Goal: Task Accomplishment & Management: Manage account settings

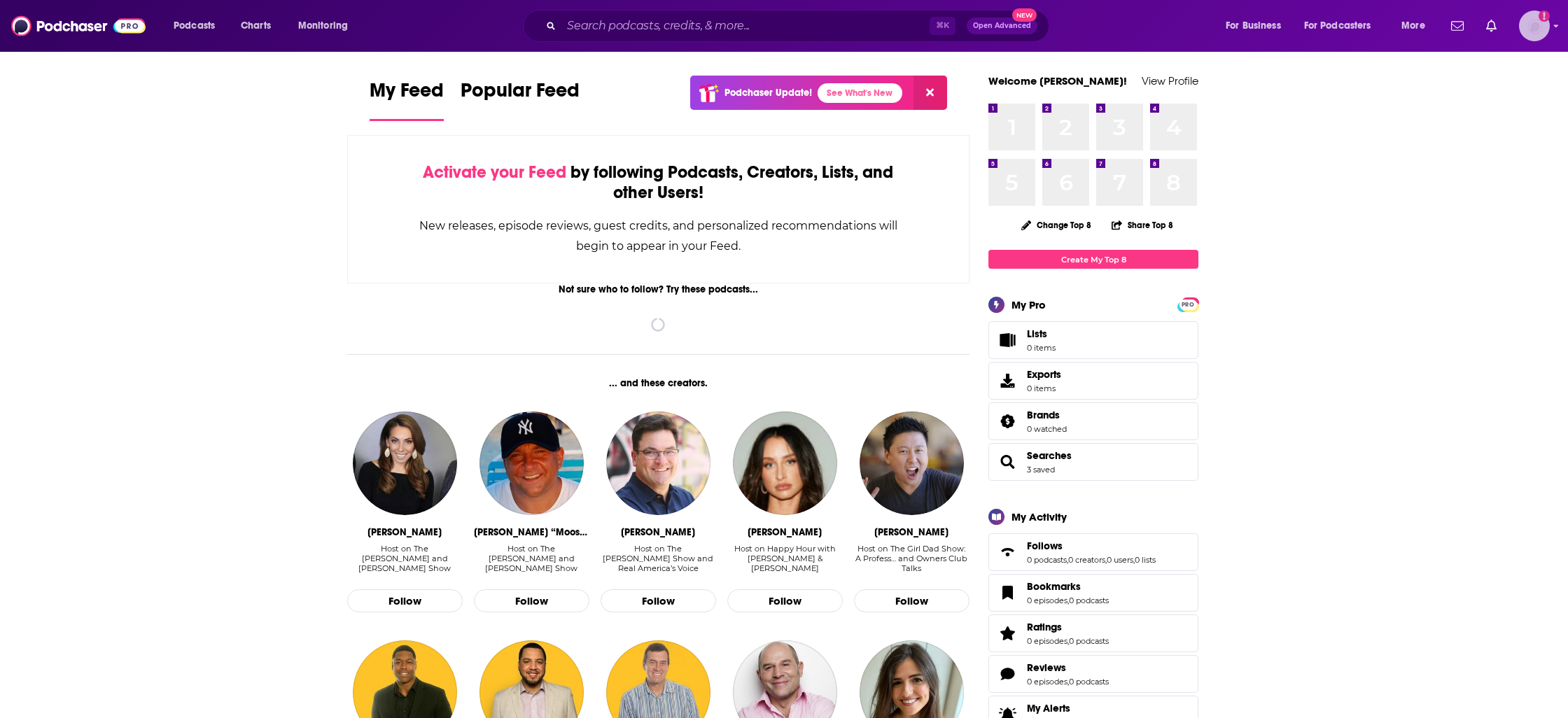
scroll to position [15, 0]
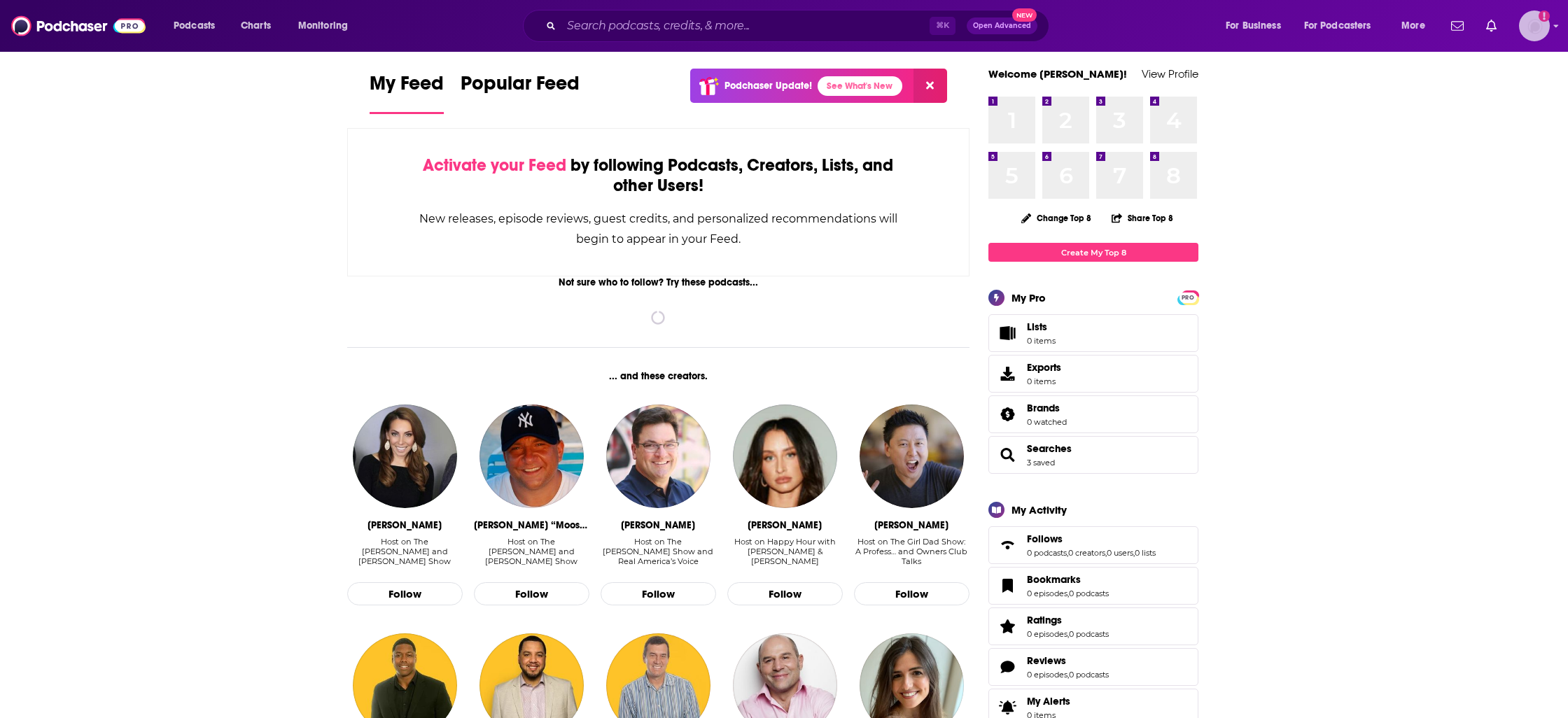
click at [1529, 21] on img "Logged in as sbobal" at bounding box center [1534, 26] width 31 height 31
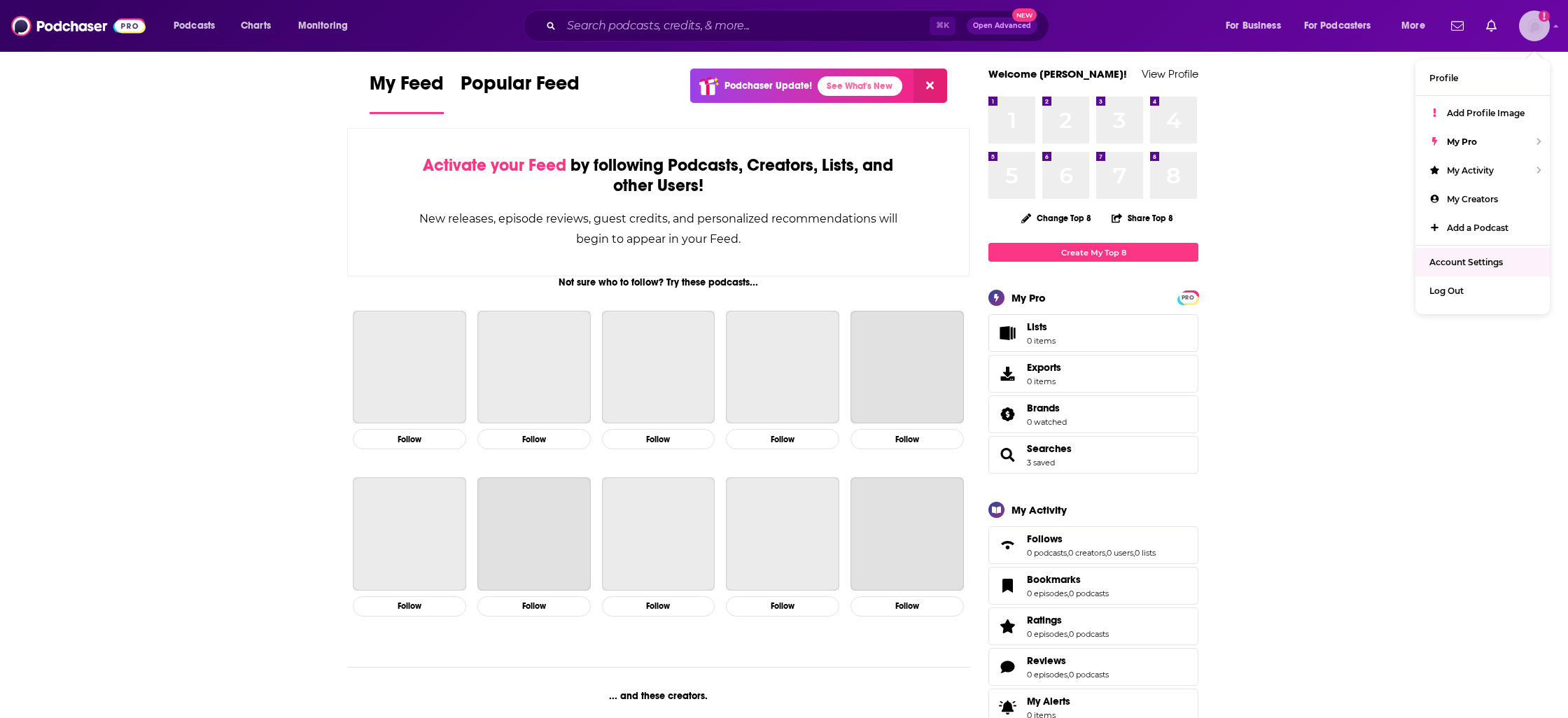
click at [1453, 262] on span "Account Settings" at bounding box center [1466, 262] width 74 height 11
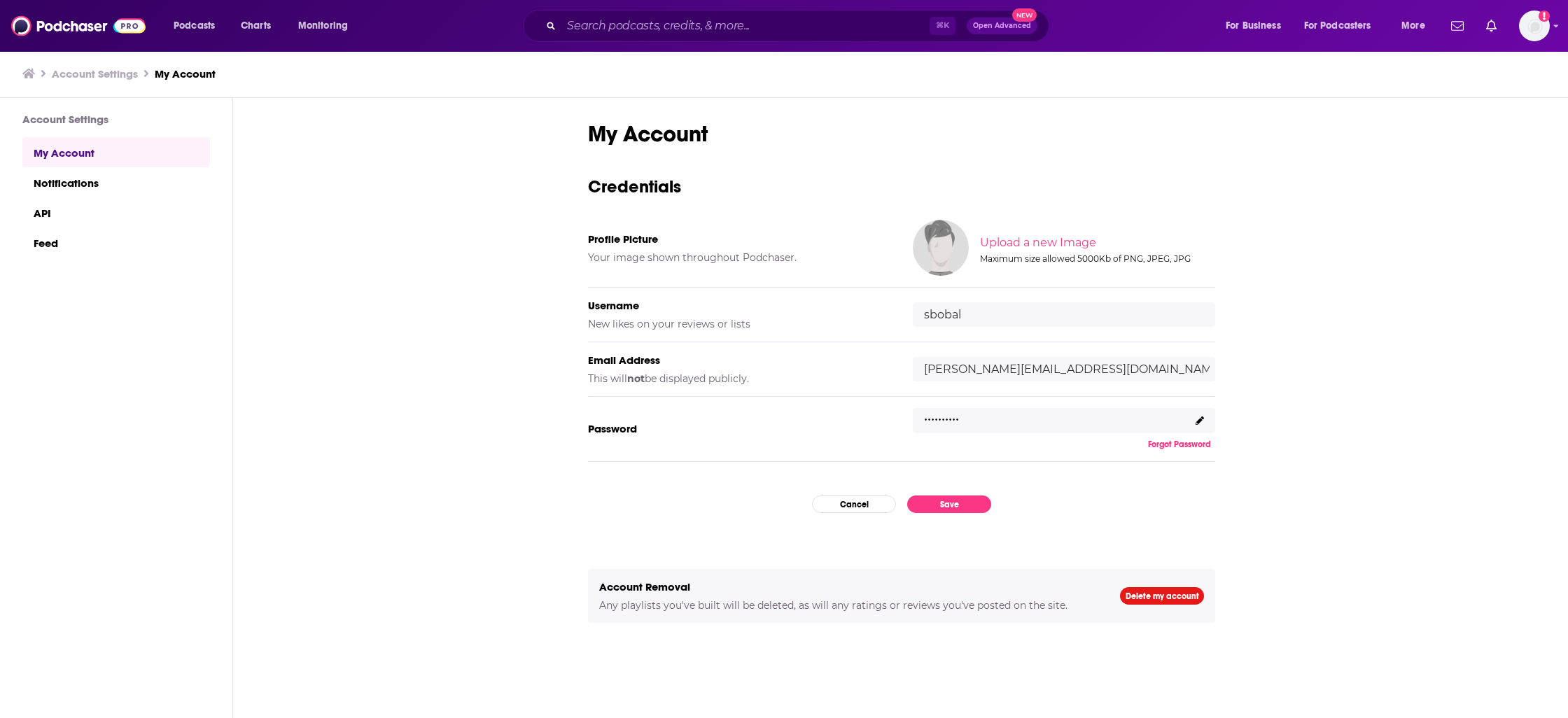
click at [1202, 418] on icon at bounding box center [1200, 421] width 9 height 9
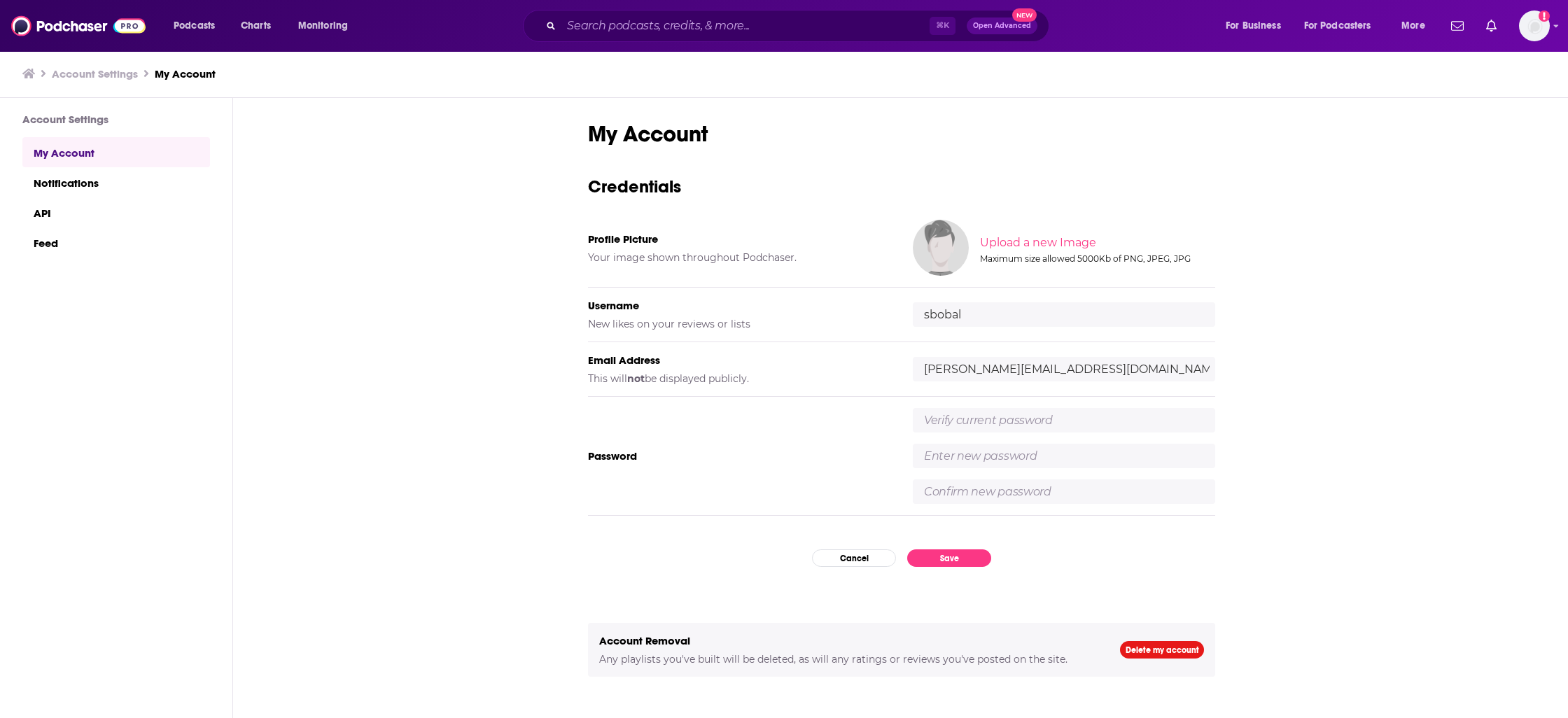
drag, startPoint x: 1242, startPoint y: 416, endPoint x: 1152, endPoint y: 422, distance: 90.2
click at [1234, 415] on div "My Account Credentials Profile Picture Your image shown throughout Podchaser. U…" at bounding box center [901, 408] width 1337 height 621
click at [1146, 422] on input "text" at bounding box center [1064, 420] width 303 height 24
type input "Casperisbest"
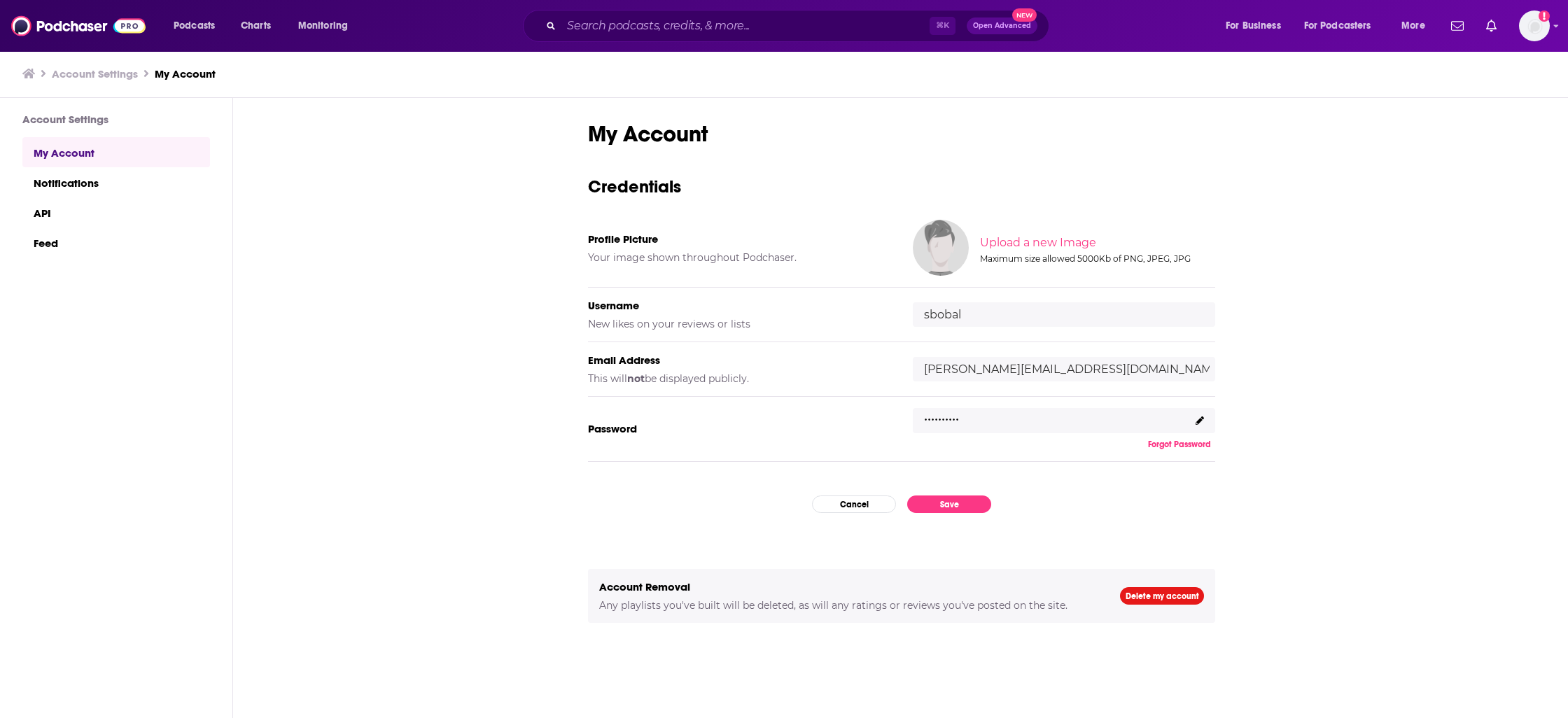
click at [1196, 422] on icon at bounding box center [1200, 421] width 9 height 9
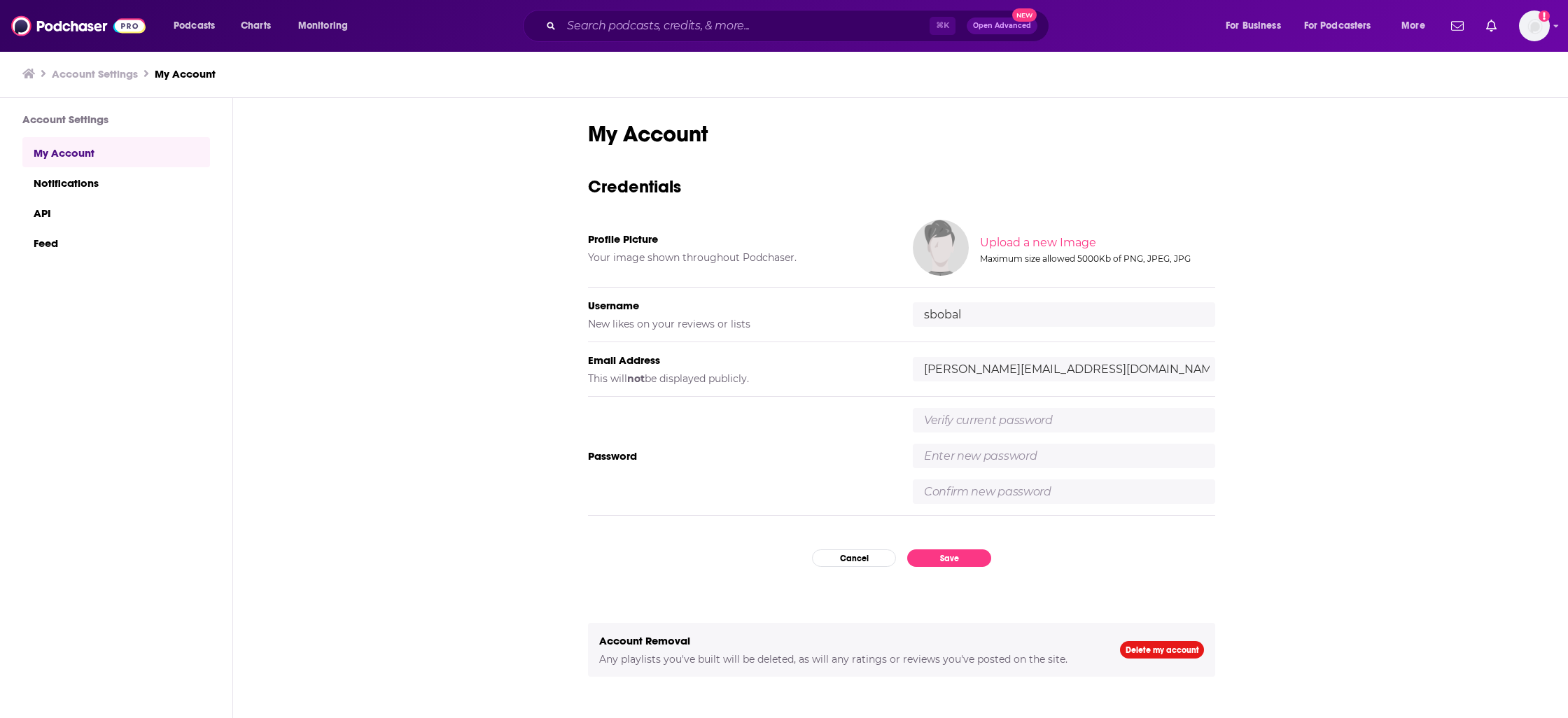
click at [1128, 417] on input "text" at bounding box center [1064, 420] width 303 height 24
type input "Goldin9!"
click at [1094, 448] on input "text" at bounding box center [1064, 456] width 303 height 24
click at [1094, 451] on input "Casperisbest123!" at bounding box center [1064, 456] width 303 height 24
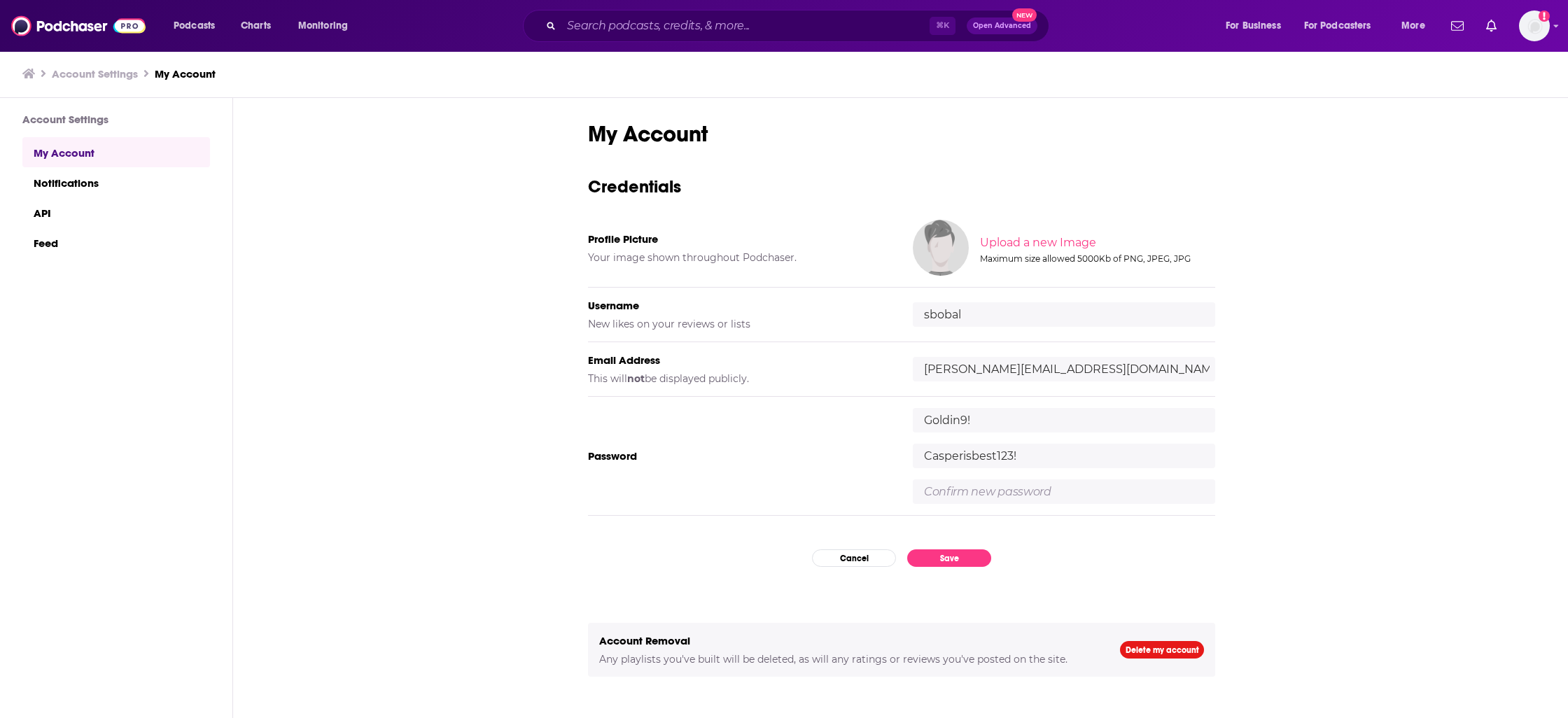
click at [1094, 451] on input "Casperisbest123!" at bounding box center [1064, 456] width 303 height 24
type input "Casperisbest123!"
click at [1071, 490] on input "text" at bounding box center [1064, 491] width 303 height 24
paste input "Casperisbest123!"
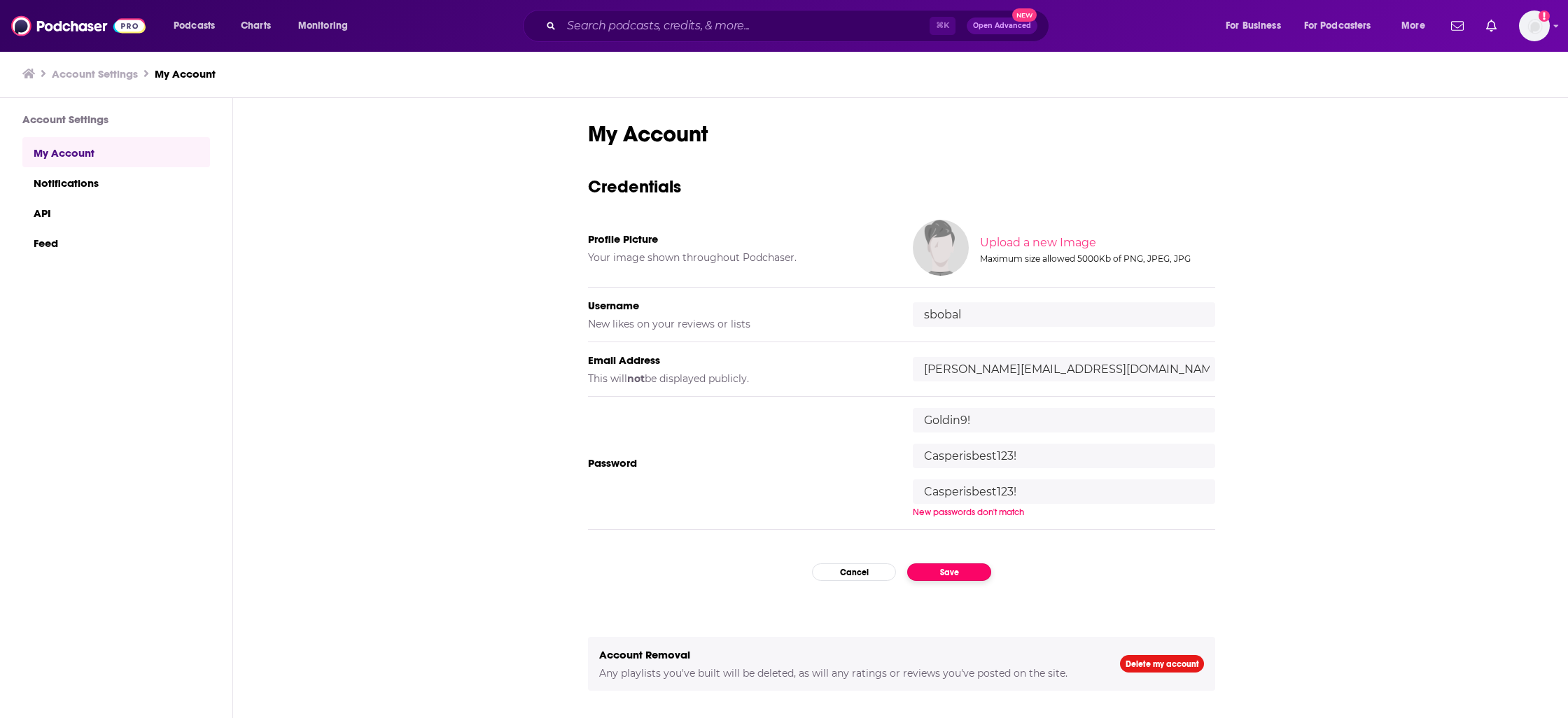
click at [972, 567] on div "My Account Credentials Profile Picture Your image shown throughout Podchaser. U…" at bounding box center [901, 431] width 627 height 621
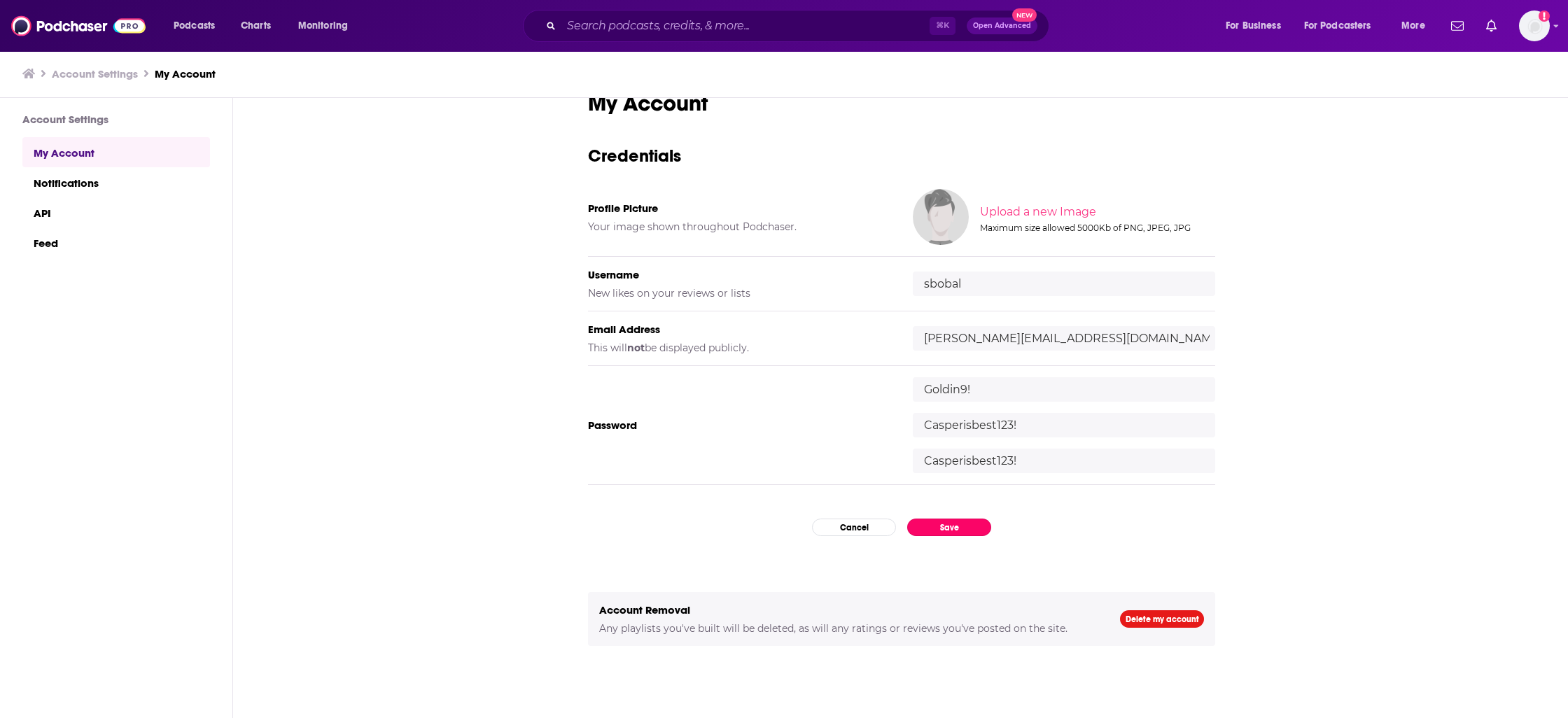
scroll to position [45, 0]
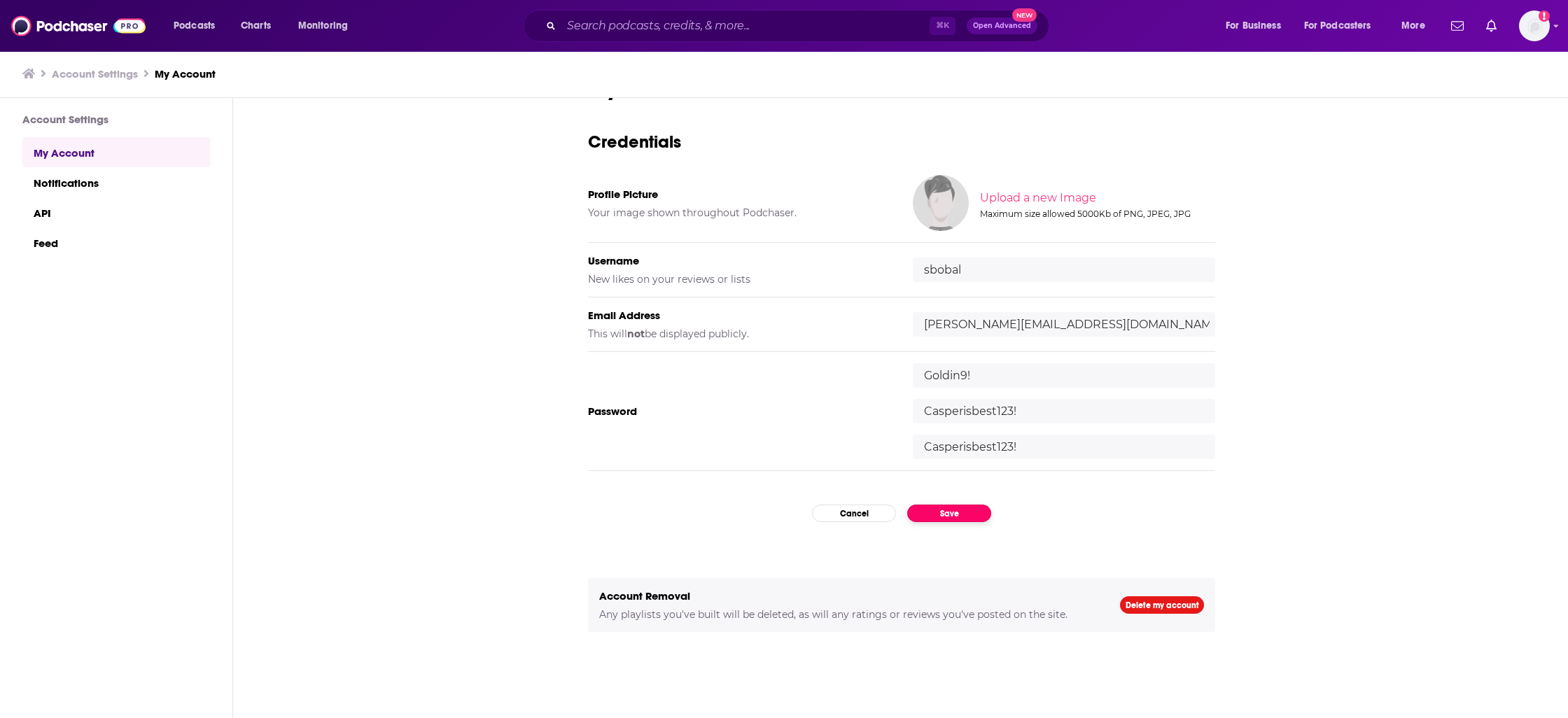
click at [976, 510] on button "Save" at bounding box center [949, 513] width 84 height 17
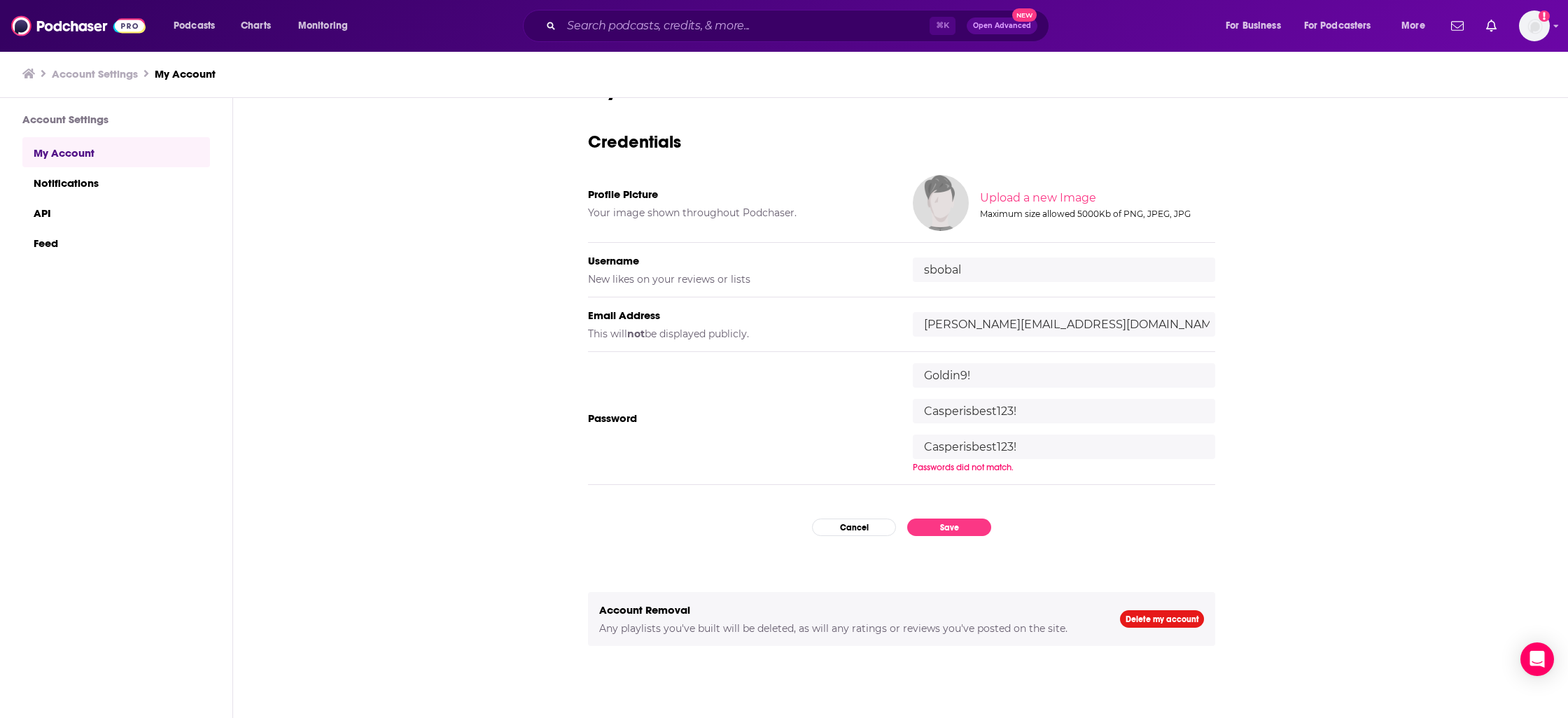
click at [1102, 452] on input "Casperisbest123!" at bounding box center [1064, 446] width 303 height 24
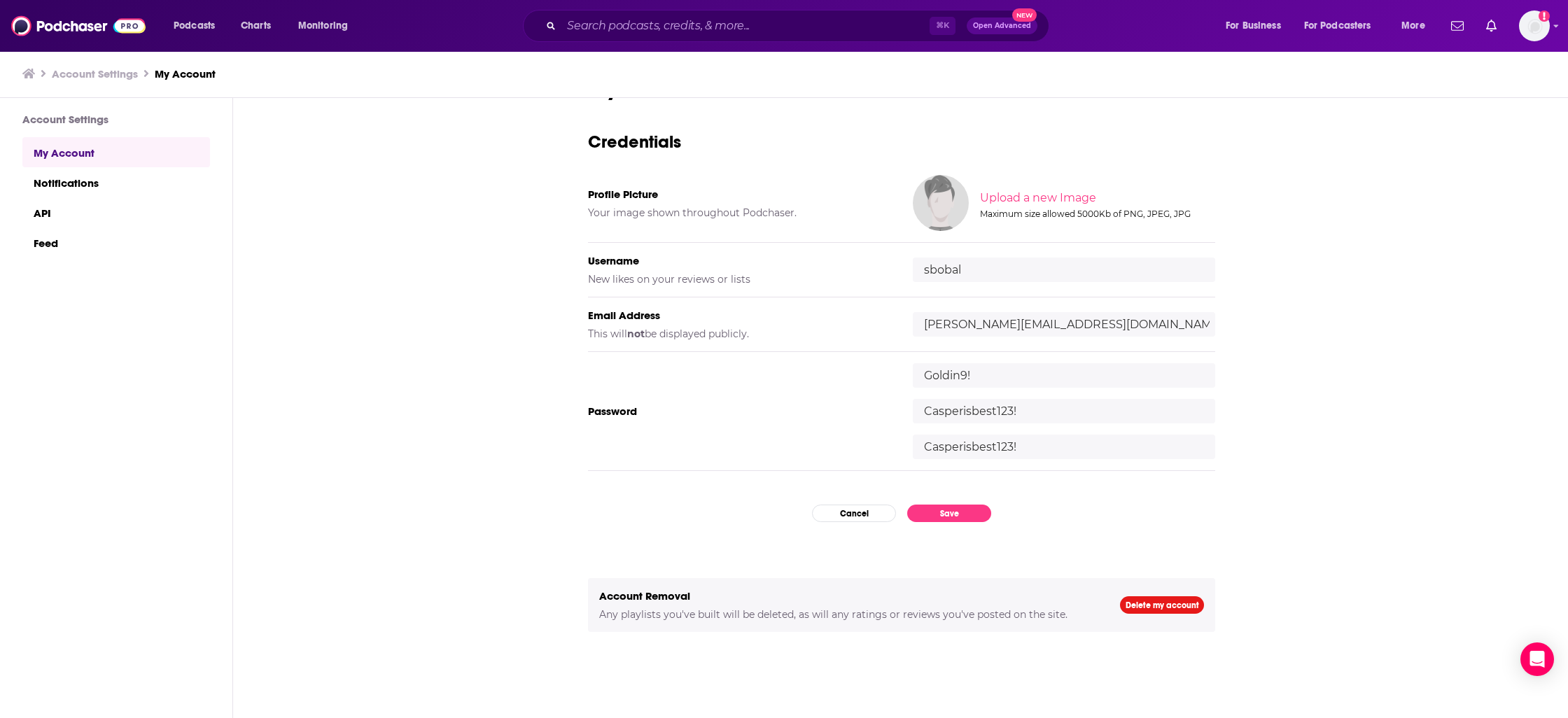
click at [928, 414] on input "Casperisbest123!" at bounding box center [1064, 411] width 303 height 24
click at [922, 414] on input "Casperisbest123!" at bounding box center [1064, 411] width 303 height 24
click at [953, 447] on input "Casperisbest123!" at bounding box center [1064, 446] width 303 height 24
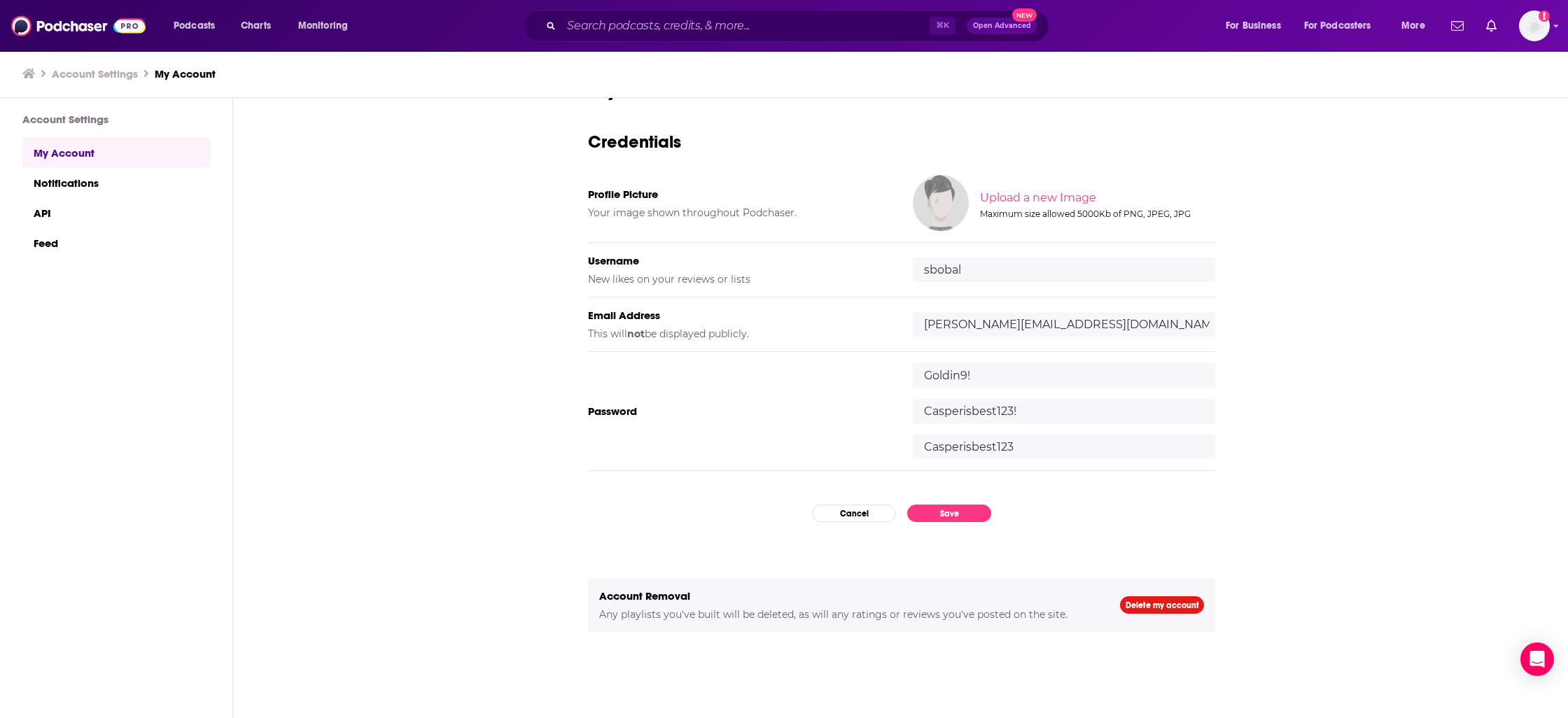
type input "Casperisbest123!"
click at [964, 523] on div "My Account Credentials Profile Picture Your image shown throughout Podchaser. U…" at bounding box center [901, 386] width 627 height 621
click at [964, 516] on button "Save" at bounding box center [949, 513] width 84 height 17
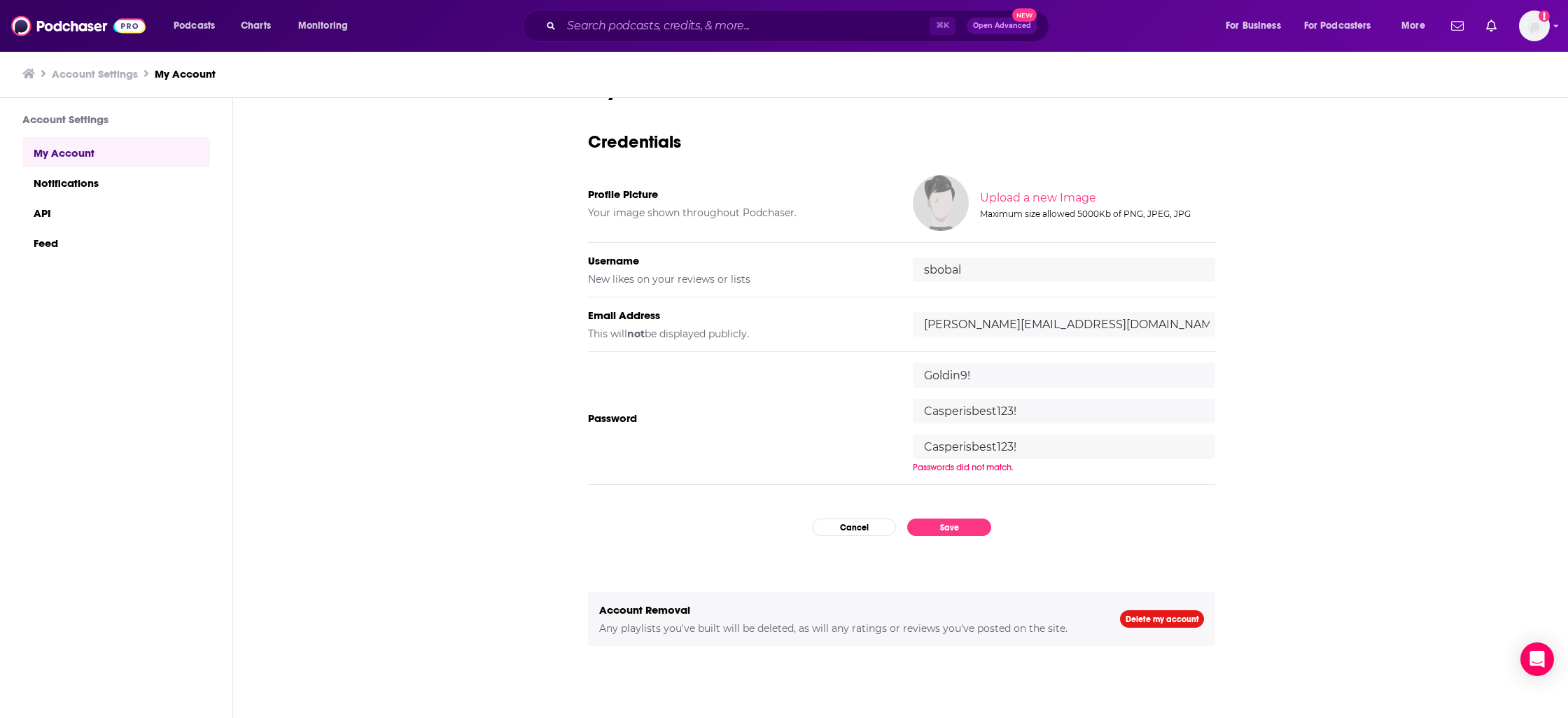
click at [983, 369] on input "Goldin9!" at bounding box center [1064, 375] width 303 height 24
type input "Goldin9"
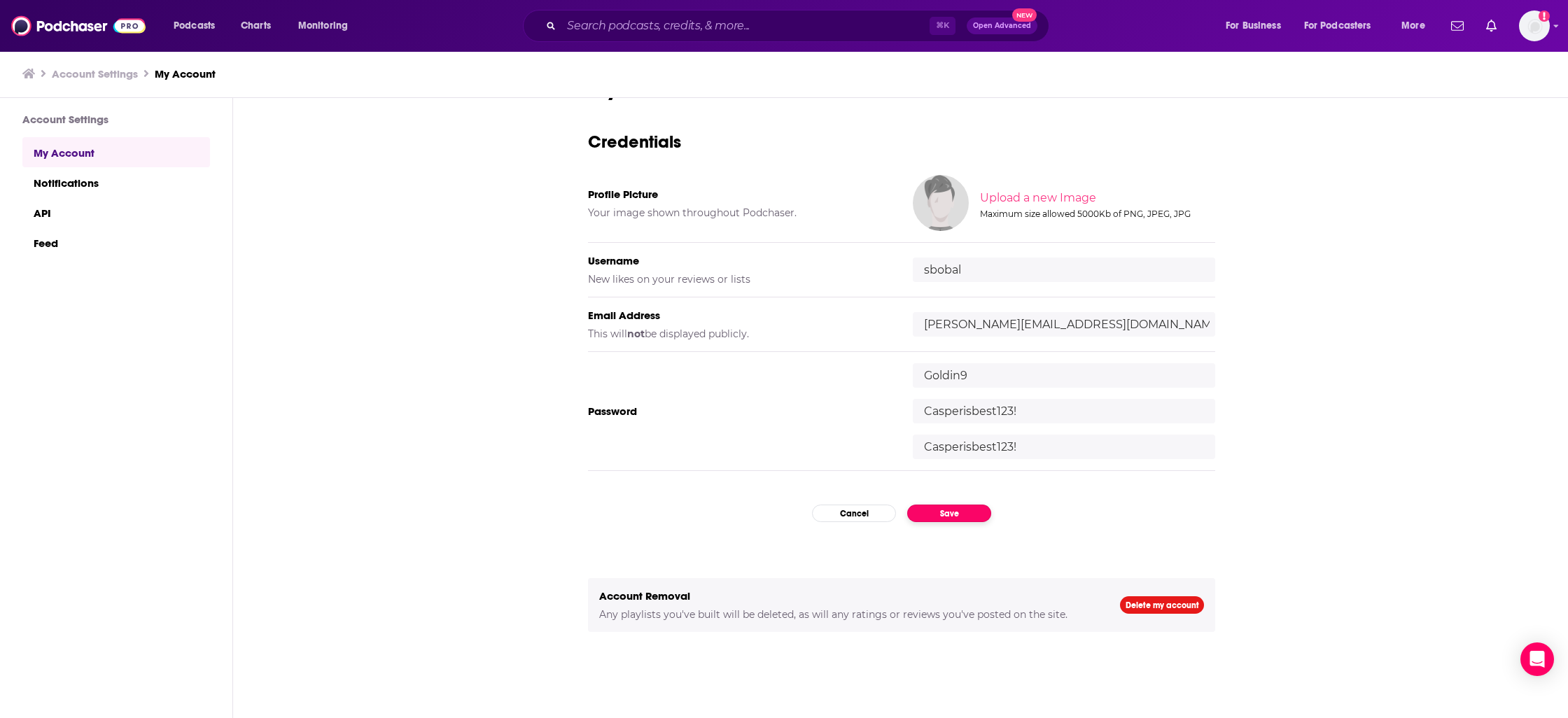
click at [965, 528] on div "My Account Credentials Profile Picture Your image shown throughout Podchaser. U…" at bounding box center [901, 386] width 627 height 621
click at [964, 516] on button "Save" at bounding box center [949, 513] width 84 height 17
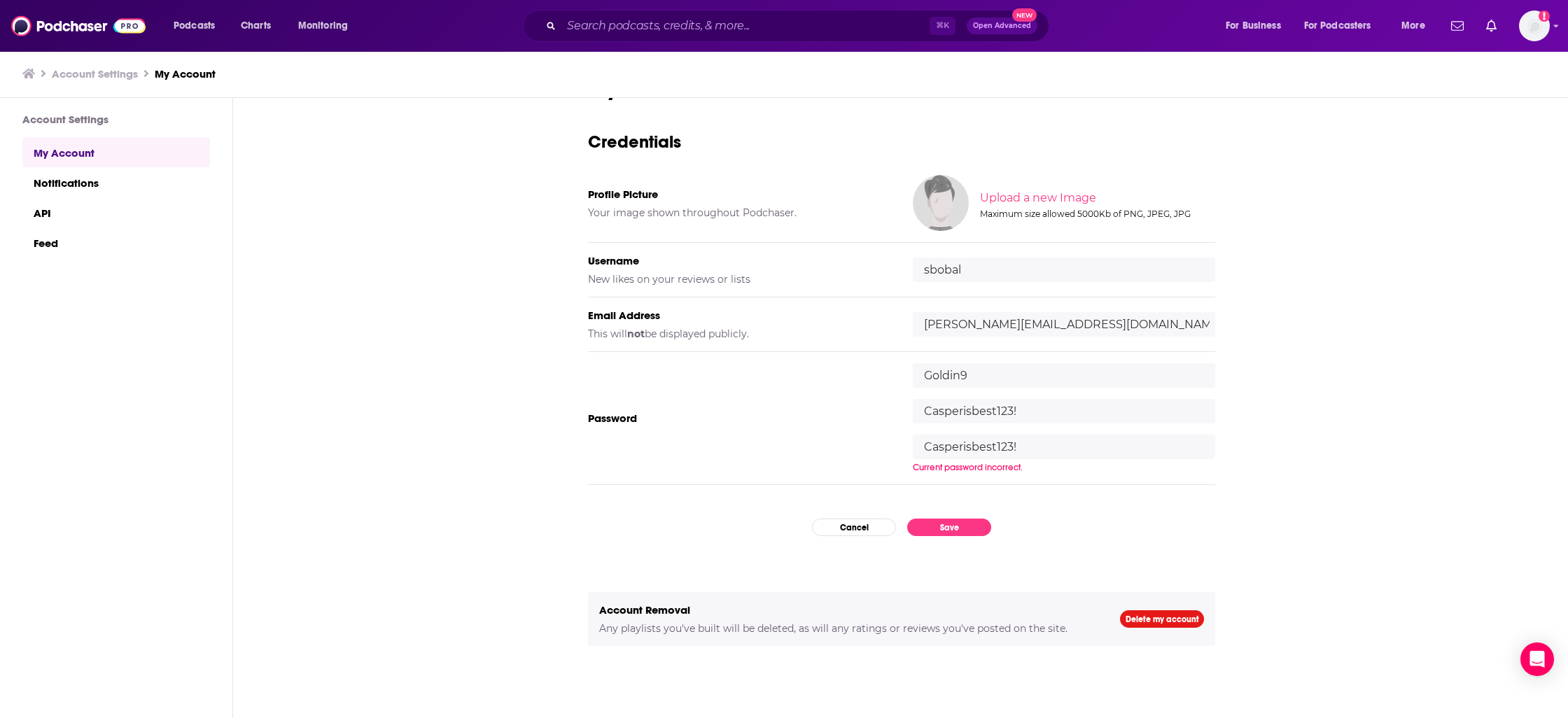
click at [1150, 467] on div "Current password incorrect." at bounding box center [1064, 467] width 303 height 12
click at [1520, 19] on img "Logged in as sbobal" at bounding box center [1534, 26] width 31 height 31
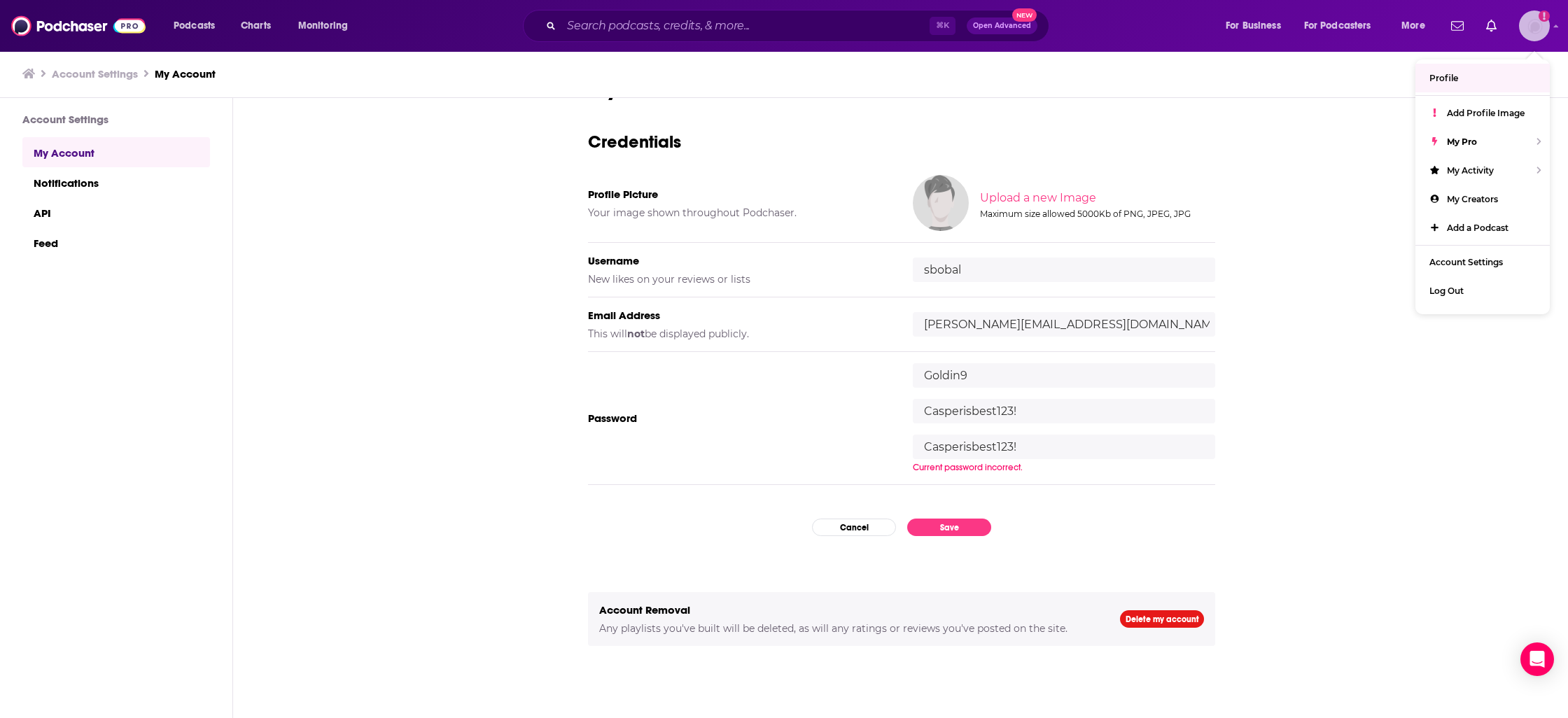
click at [1461, 75] on link "Profile" at bounding box center [1482, 78] width 135 height 29
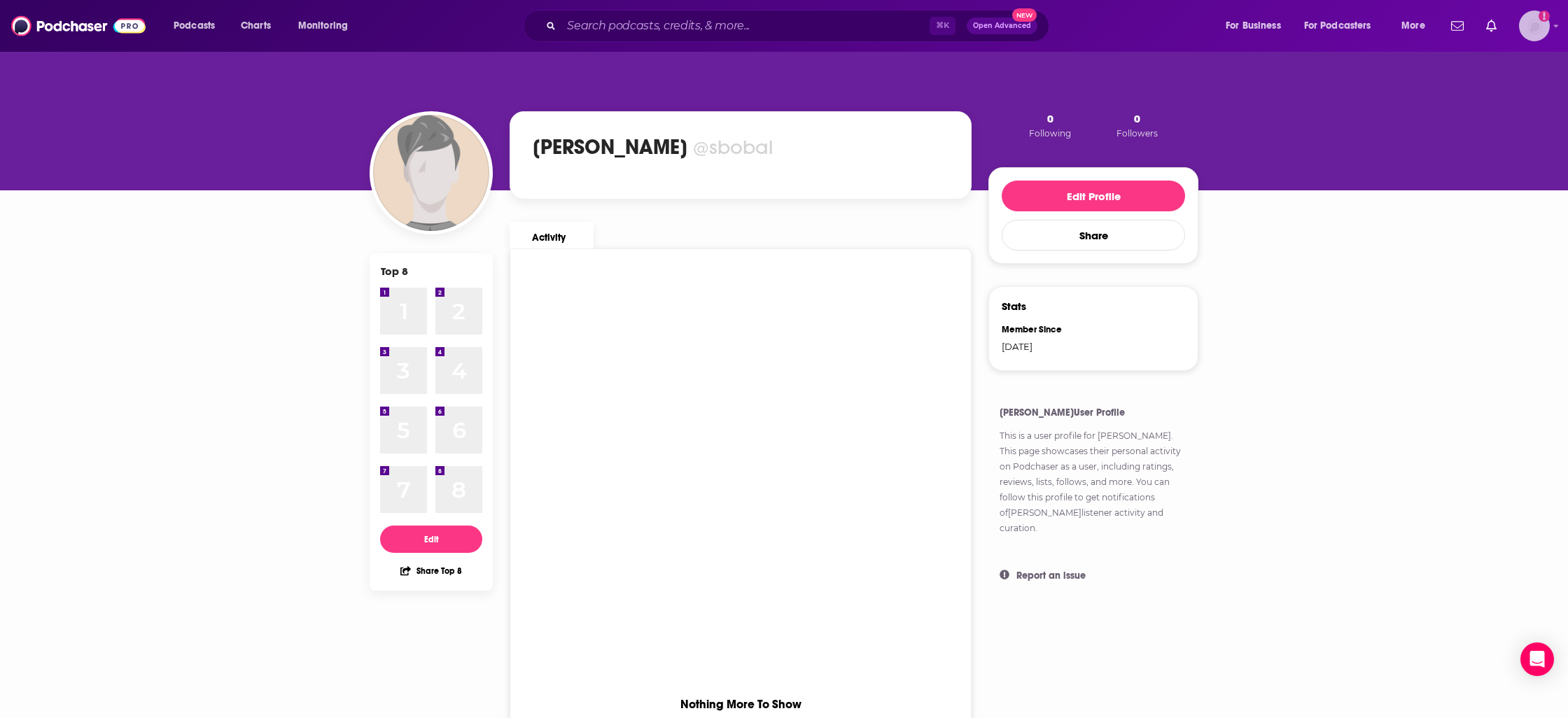
click at [1540, 36] on img "Logged in as sbobal" at bounding box center [1534, 26] width 31 height 31
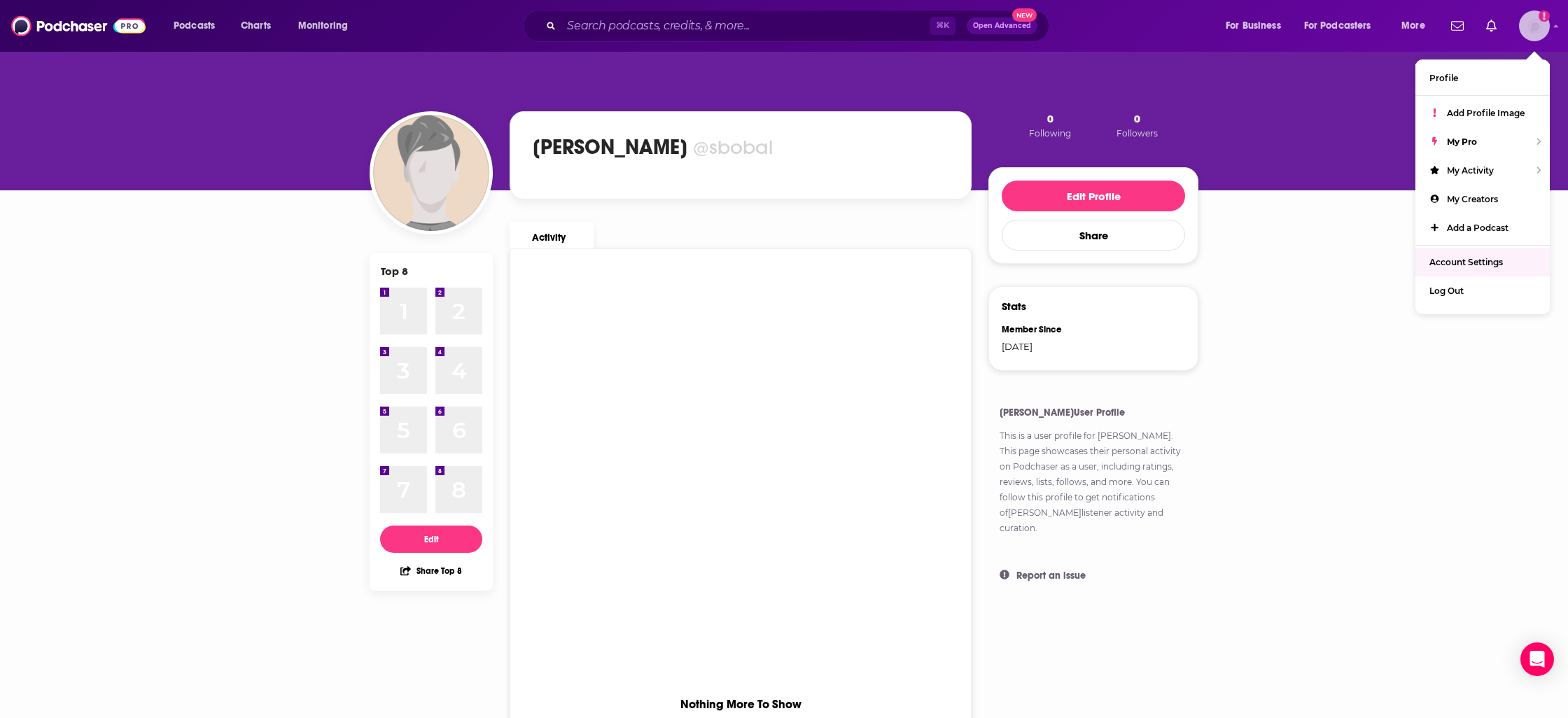
click at [1464, 258] on span "Account Settings" at bounding box center [1466, 262] width 74 height 11
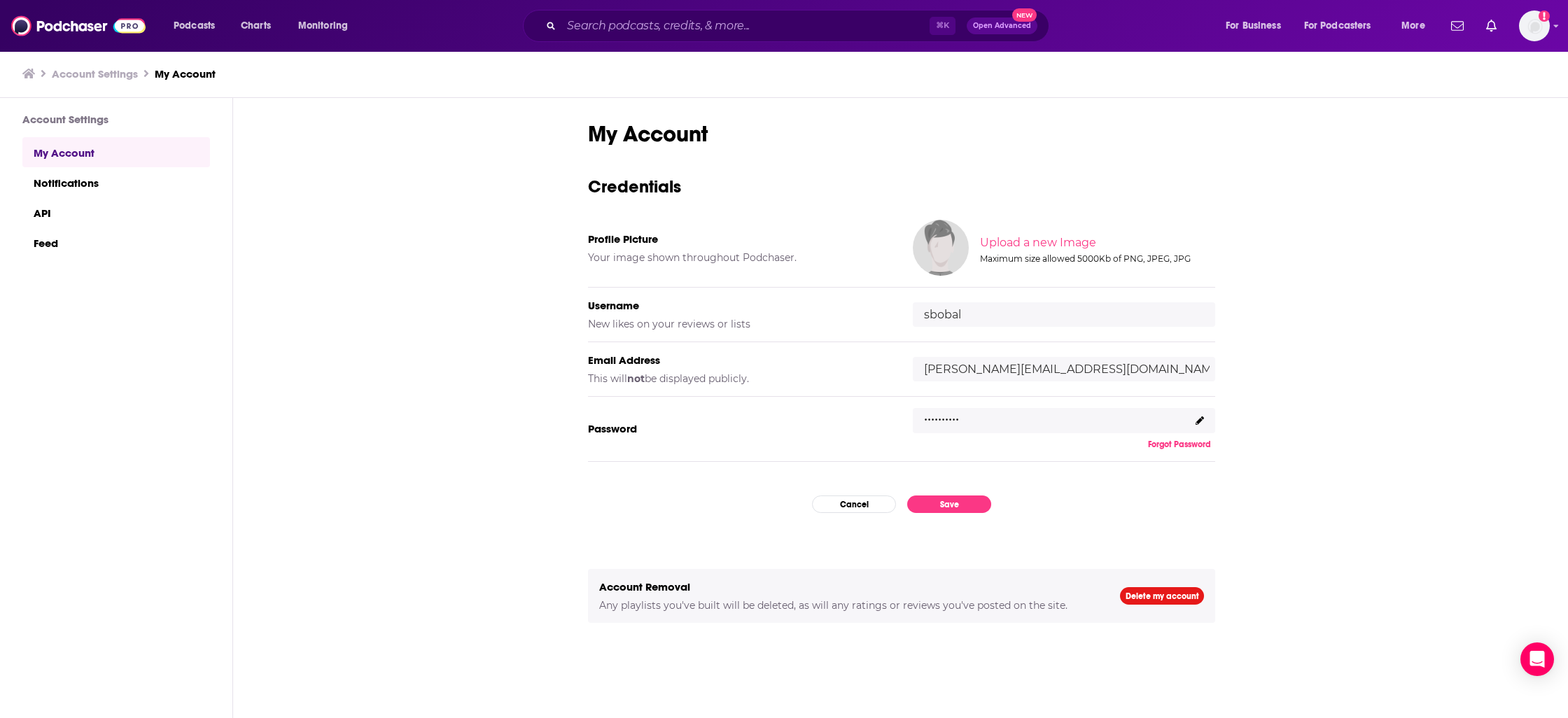
drag, startPoint x: 1395, startPoint y: 253, endPoint x: 1414, endPoint y: 256, distance: 19.2
click at [1396, 254] on div "My Account Credentials Profile Picture Your image shown throughout Podchaser. U…" at bounding box center [901, 408] width 1337 height 621
click at [1331, 464] on div "My Account Credentials Profile Picture Your image shown throughout Podchaser. U…" at bounding box center [901, 408] width 1337 height 621
click at [1195, 439] on button "Forgot Password" at bounding box center [1179, 444] width 71 height 12
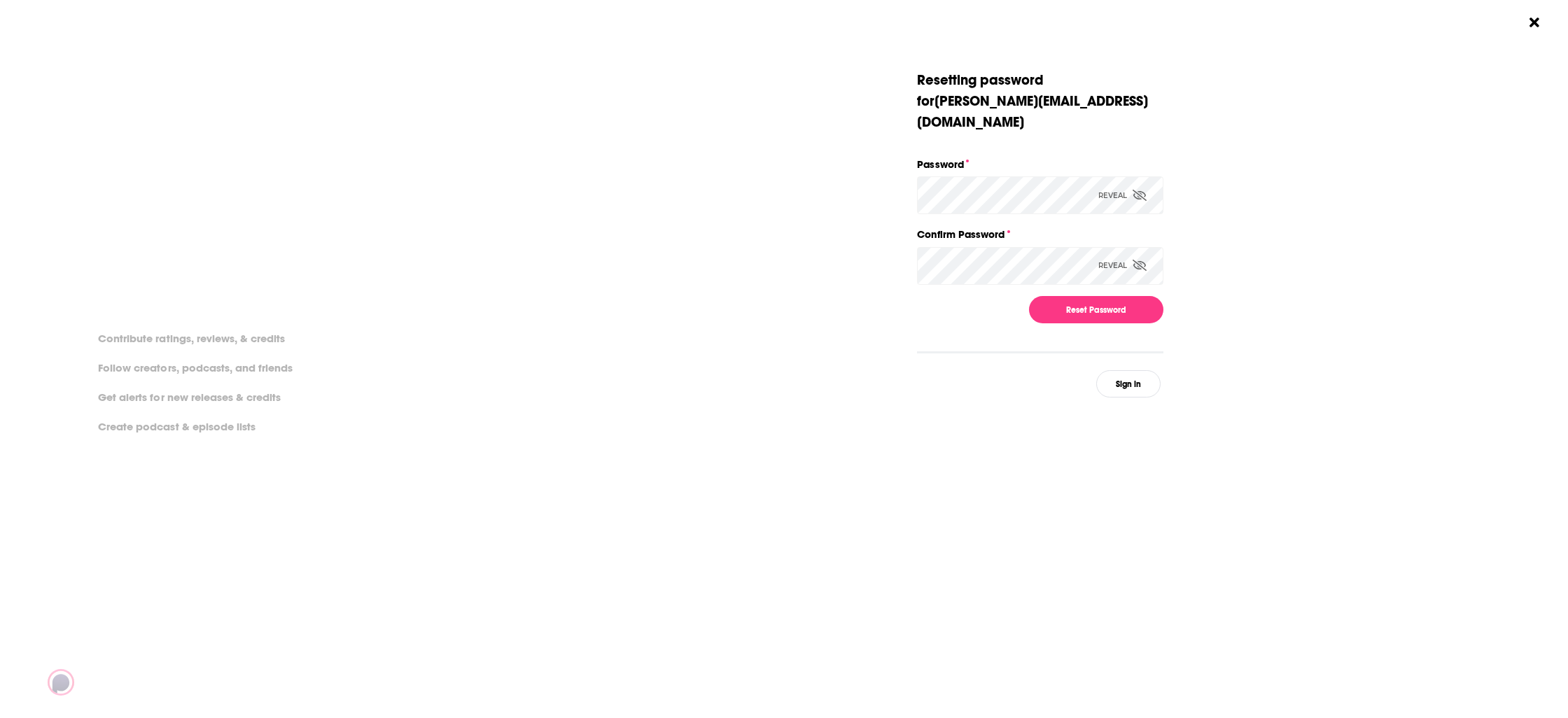
click at [1268, 174] on div "Dialog" at bounding box center [1287, 233] width 246 height 328
click at [1144, 189] on icon "Dialog" at bounding box center [1139, 195] width 14 height 12
click at [1203, 176] on div "Dialog" at bounding box center [1287, 233] width 246 height 328
